Goal: Task Accomplishment & Management: Complete application form

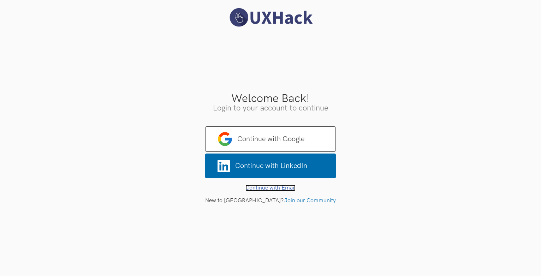
click at [283, 186] on link "Continue with Email" at bounding box center [270, 188] width 50 height 7
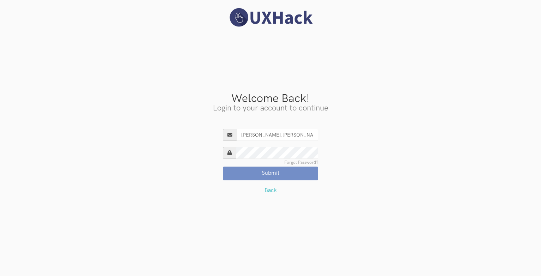
type input "nishith.gupta@uxhack.co"
click at [223, 167] on button "Submit" at bounding box center [270, 173] width 95 height 13
